Goal: Find specific page/section: Find specific page/section

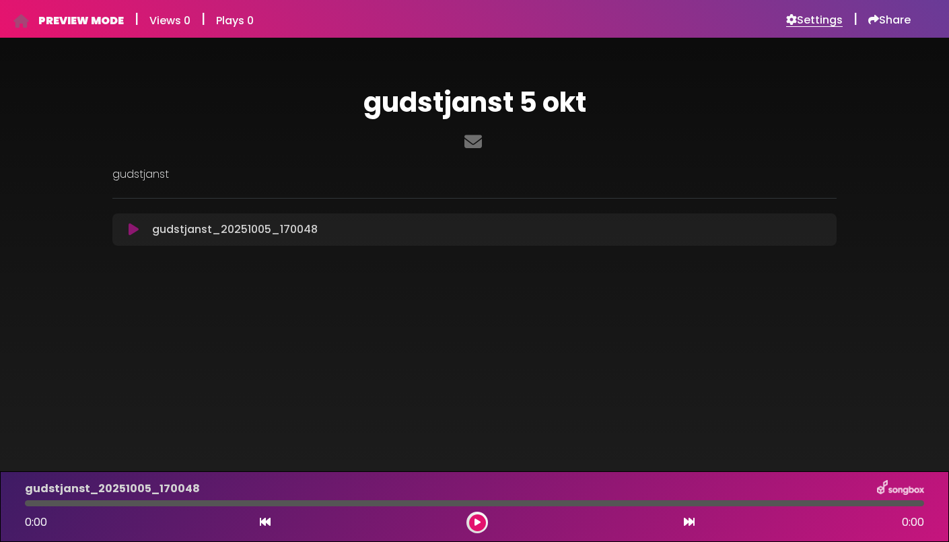
click at [822, 24] on h6 "Settings" at bounding box center [814, 19] width 57 height 13
